Goal: Task Accomplishment & Management: Complete application form

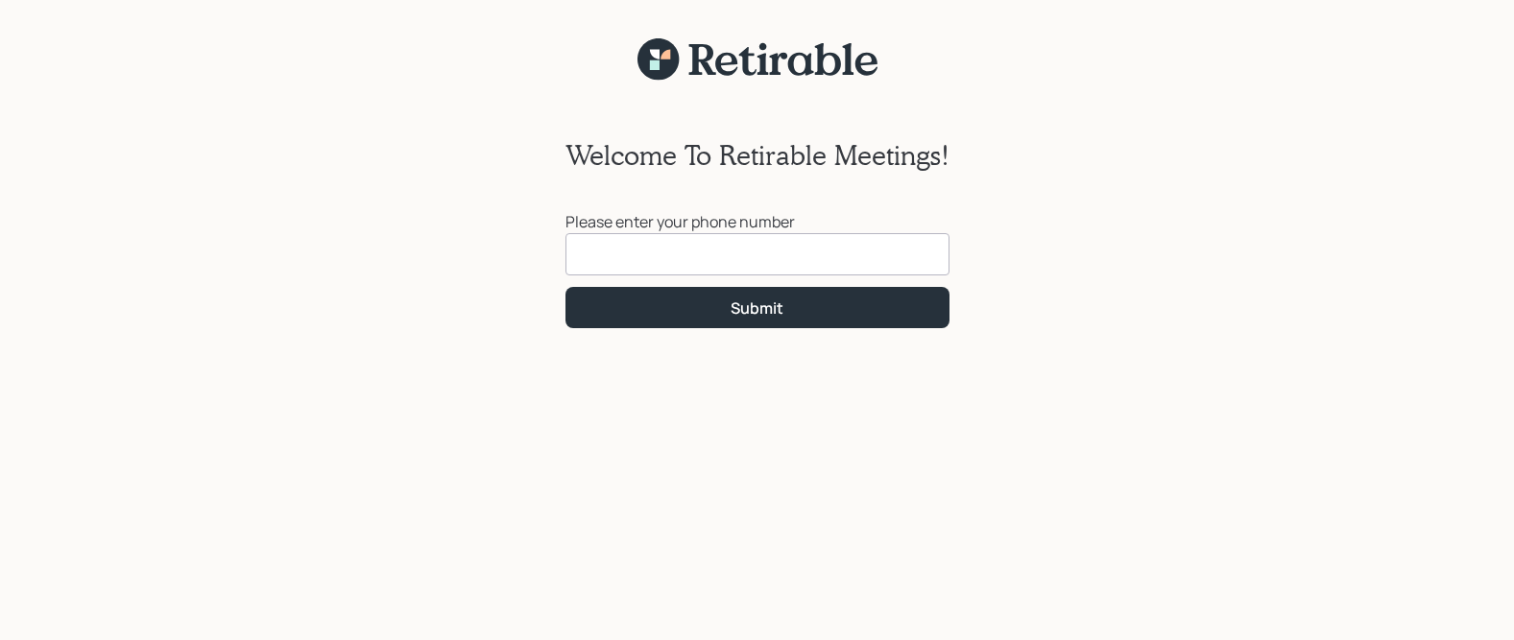
click at [626, 260] on input at bounding box center [758, 254] width 384 height 42
click at [610, 240] on input at bounding box center [758, 254] width 384 height 42
type input "[PHONE_NUMBER]"
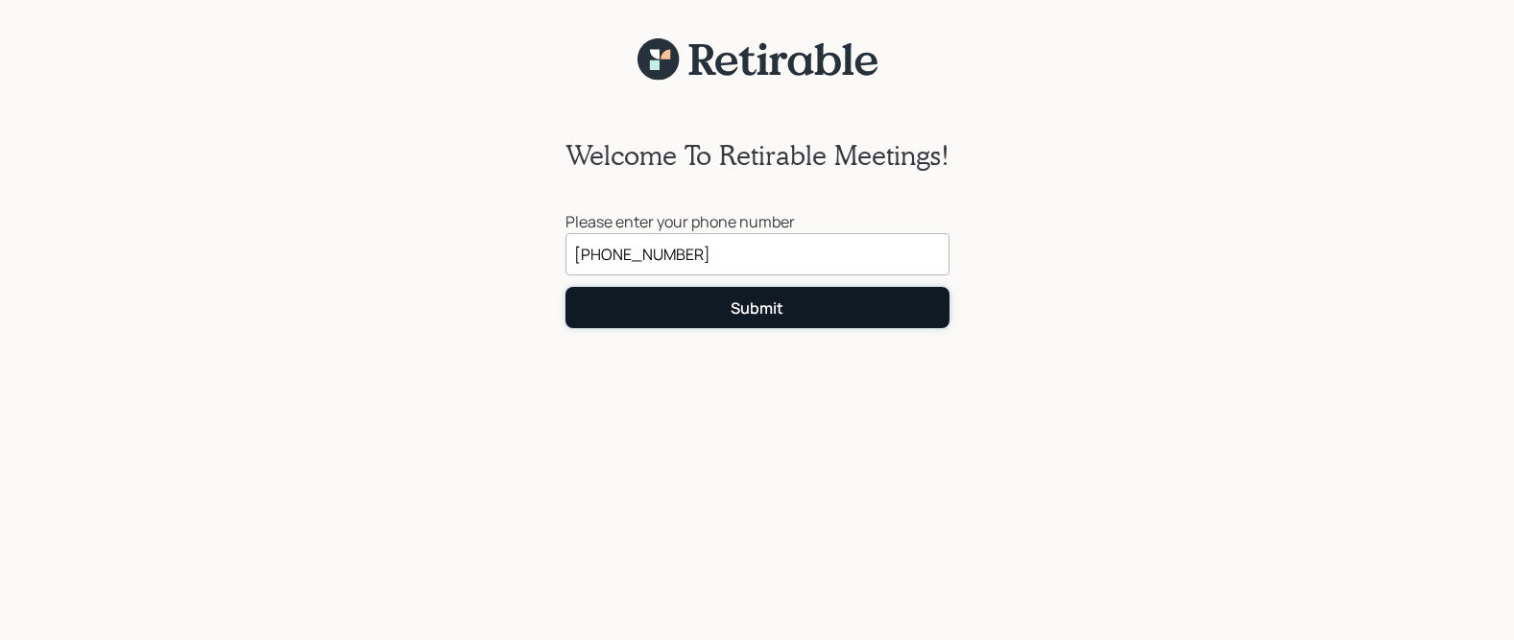
click at [693, 298] on button "Submit" at bounding box center [758, 307] width 384 height 41
